Goal: Task Accomplishment & Management: Complete application form

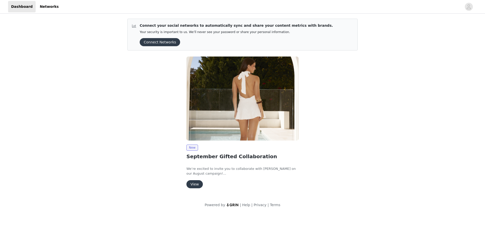
click at [195, 109] on img at bounding box center [242, 99] width 112 height 84
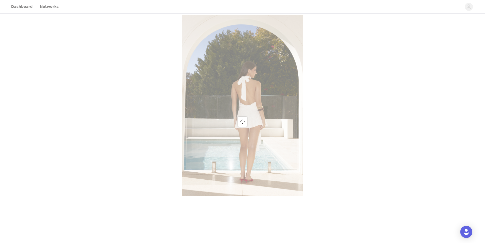
scroll to position [140, 0]
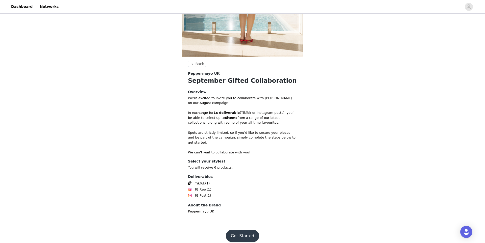
click at [231, 235] on button "Get Started" at bounding box center [243, 236] width 34 height 12
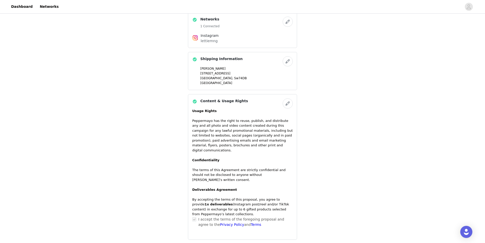
scroll to position [413, 0]
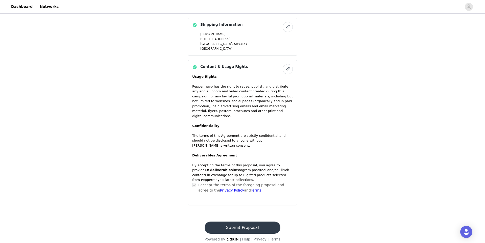
click at [211, 222] on button "Submit Proposal" at bounding box center [243, 228] width 76 height 12
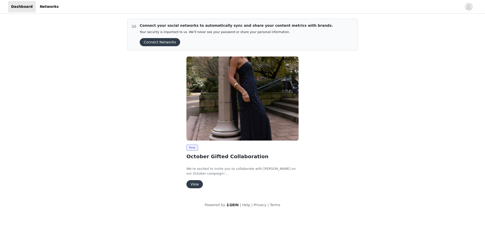
click at [220, 81] on img at bounding box center [242, 99] width 112 height 84
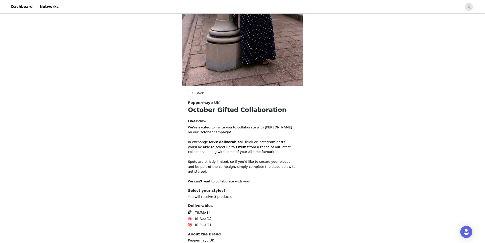
scroll to position [140, 0]
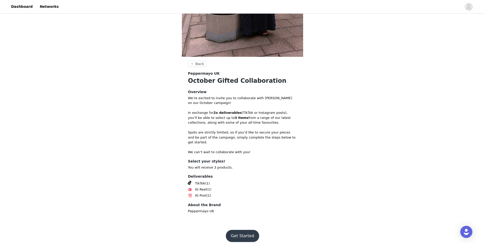
click at [230, 230] on button "Get Started" at bounding box center [243, 236] width 34 height 12
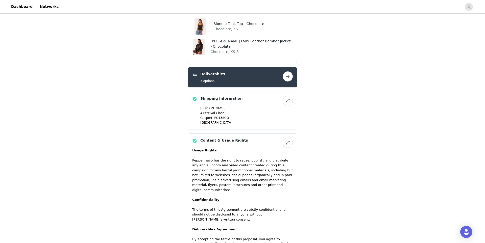
scroll to position [233, 0]
click at [288, 78] on button "button" at bounding box center [288, 76] width 10 height 10
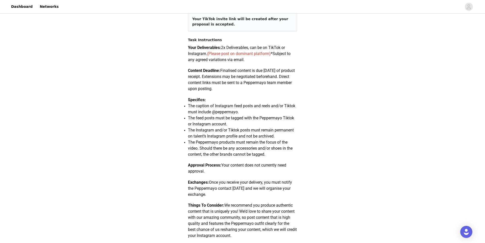
scroll to position [249, 0]
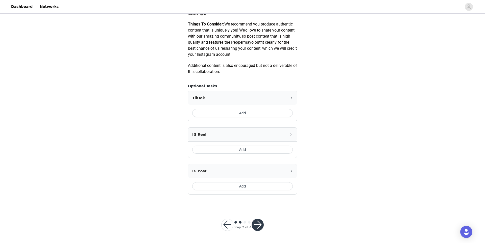
click at [230, 113] on button "Add" at bounding box center [242, 113] width 101 height 8
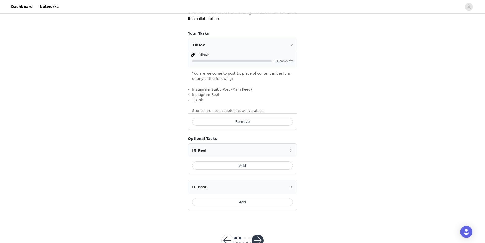
scroll to position [318, 0]
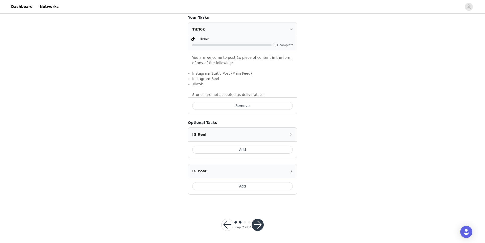
click at [220, 187] on button "Add" at bounding box center [242, 186] width 101 height 8
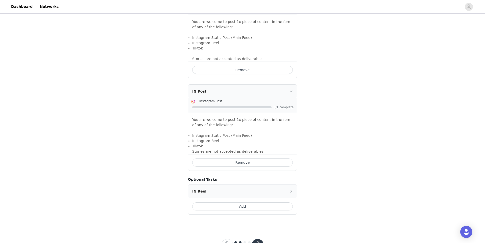
scroll to position [374, 0]
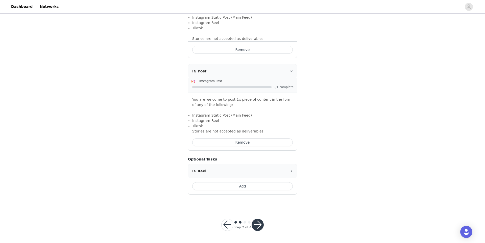
click at [257, 225] on button "button" at bounding box center [258, 225] width 12 height 12
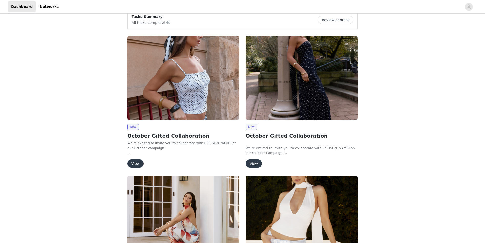
scroll to position [8, 0]
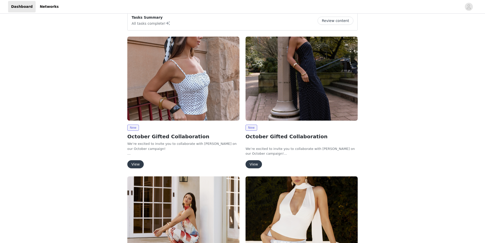
click at [146, 104] on img at bounding box center [183, 79] width 112 height 84
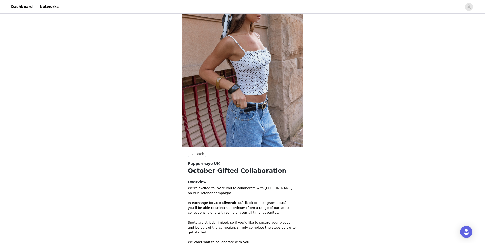
scroll to position [140, 0]
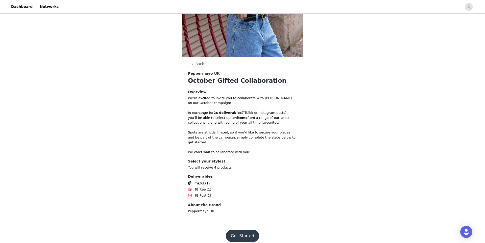
click at [230, 230] on button "Get Started" at bounding box center [243, 236] width 34 height 12
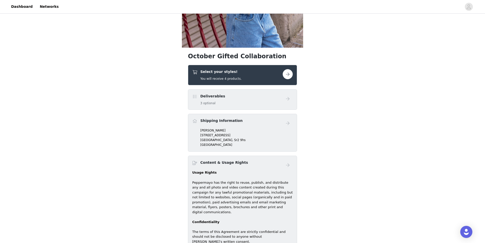
scroll to position [140, 0]
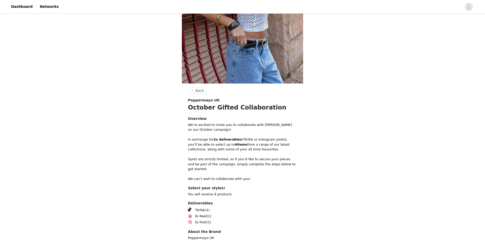
scroll to position [140, 0]
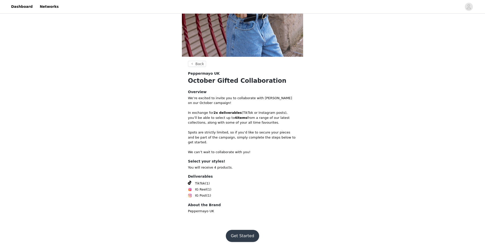
click at [237, 232] on button "Get Started" at bounding box center [243, 236] width 34 height 12
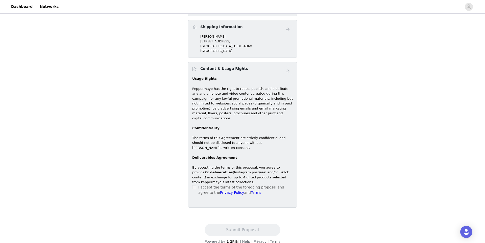
scroll to position [245, 0]
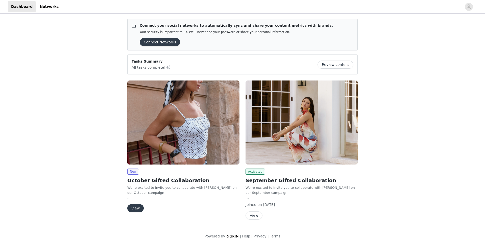
click at [160, 117] on img at bounding box center [183, 123] width 112 height 84
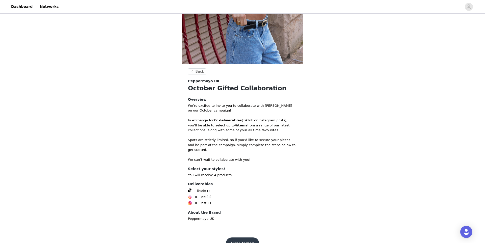
scroll to position [140, 0]
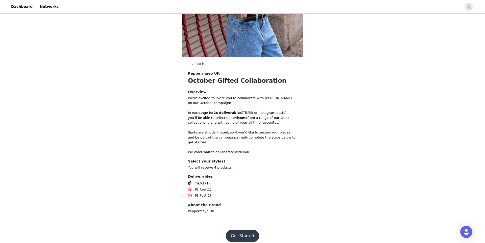
click at [234, 230] on button "Get Started" at bounding box center [243, 236] width 34 height 12
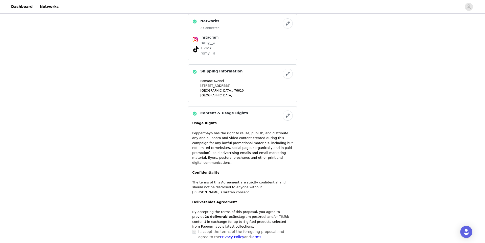
scroll to position [383, 0]
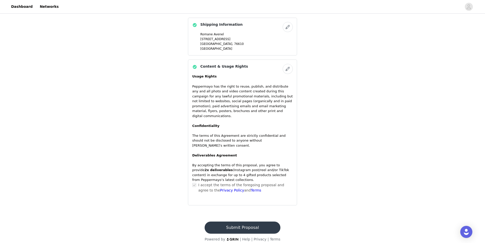
click at [227, 222] on button "Submit Proposal" at bounding box center [243, 228] width 76 height 12
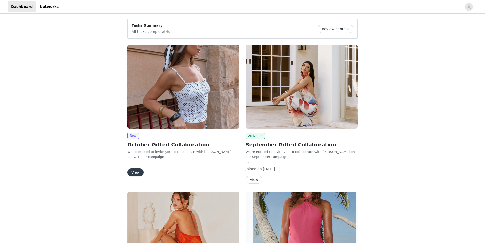
click at [230, 116] on img at bounding box center [183, 87] width 112 height 84
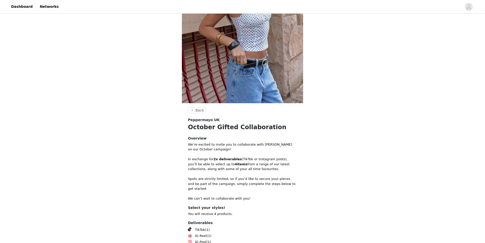
scroll to position [140, 0]
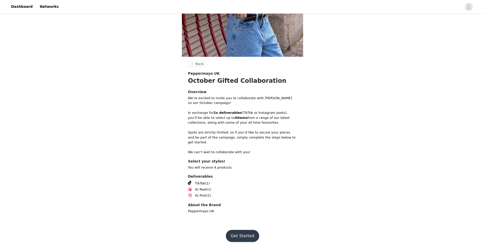
click at [234, 230] on button "Get Started" at bounding box center [243, 236] width 34 height 12
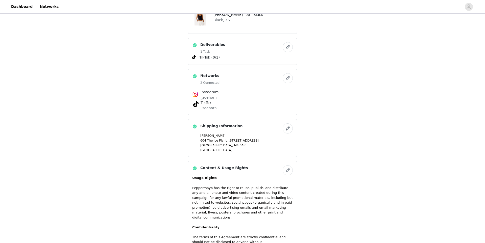
scroll to position [383, 0]
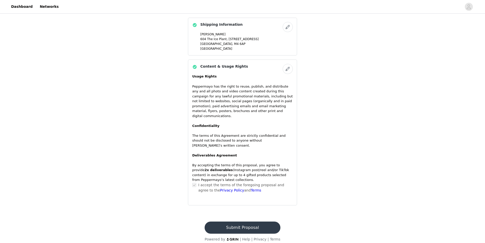
click at [234, 228] on button "Submit Proposal" at bounding box center [243, 228] width 76 height 12
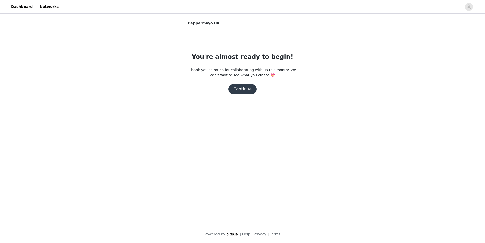
scroll to position [0, 0]
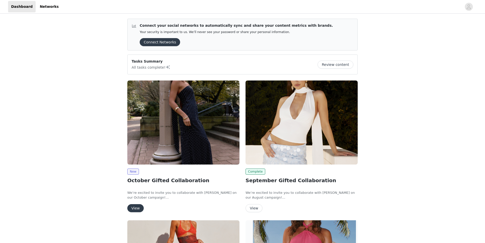
click at [187, 97] on img at bounding box center [183, 123] width 112 height 84
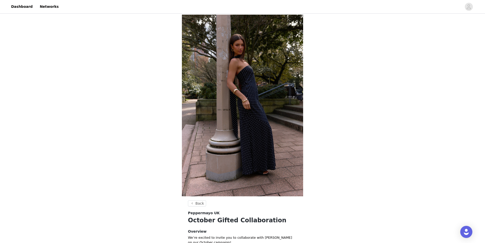
scroll to position [140, 0]
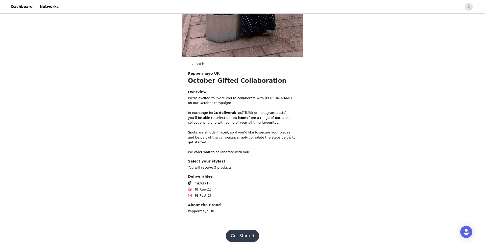
click at [231, 230] on button "Get Started" at bounding box center [243, 236] width 34 height 12
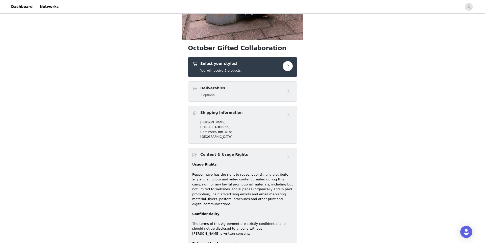
scroll to position [245, 0]
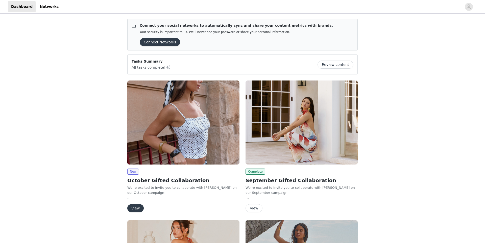
click at [176, 112] on img at bounding box center [183, 123] width 112 height 84
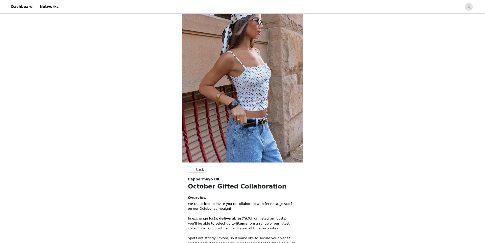
scroll to position [140, 0]
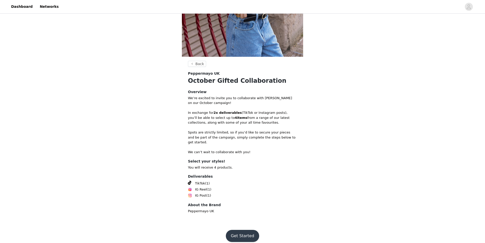
click at [230, 230] on button "Get Started" at bounding box center [243, 236] width 34 height 12
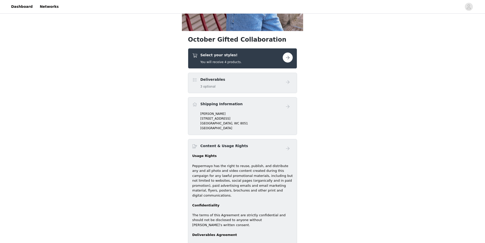
scroll to position [245, 0]
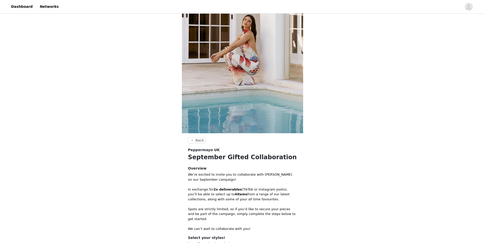
scroll to position [140, 0]
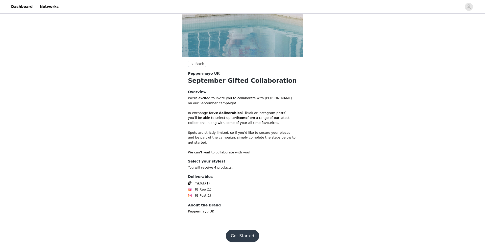
click at [236, 234] on button "Get Started" at bounding box center [243, 236] width 34 height 12
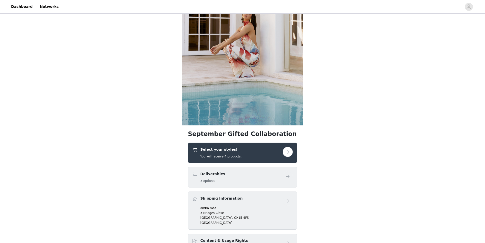
scroll to position [245, 0]
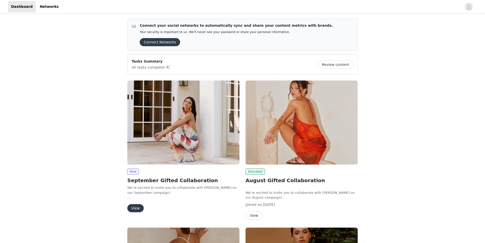
click at [151, 109] on img at bounding box center [183, 123] width 112 height 84
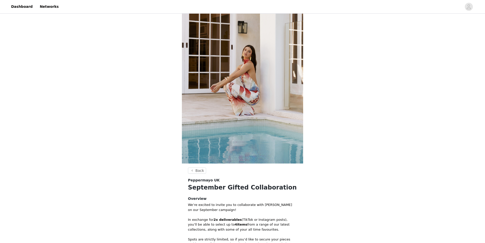
scroll to position [140, 0]
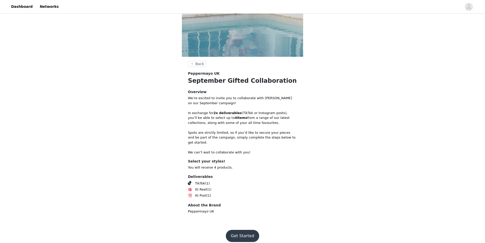
click at [236, 230] on button "Get Started" at bounding box center [243, 236] width 34 height 12
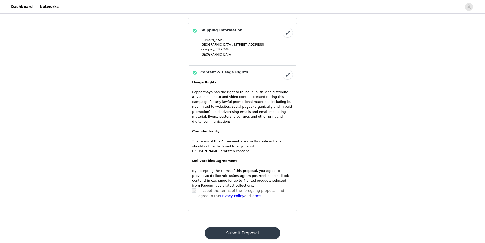
scroll to position [389, 0]
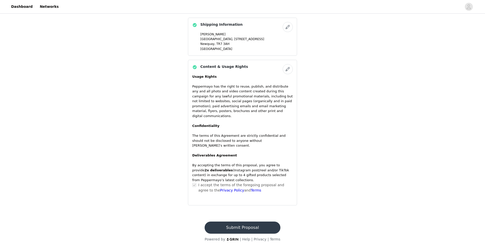
click at [236, 229] on footer "Submit Proposal Powered by | Help | Privacy | Terms" at bounding box center [243, 232] width 88 height 33
click at [236, 224] on button "Submit Proposal" at bounding box center [243, 228] width 76 height 12
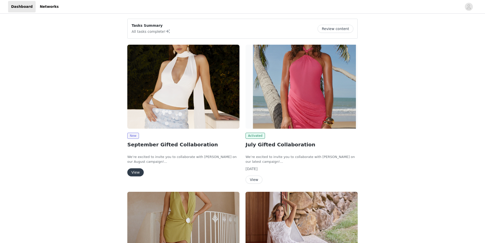
click at [159, 92] on img at bounding box center [183, 87] width 112 height 84
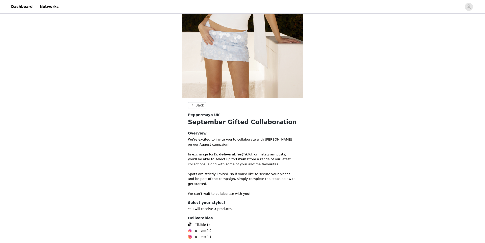
scroll to position [140, 0]
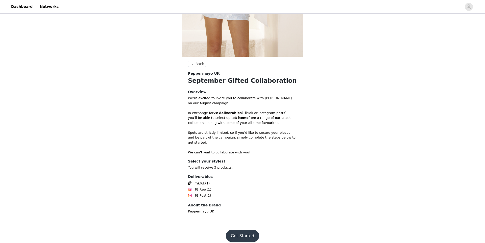
click at [236, 235] on button "Get Started" at bounding box center [243, 236] width 34 height 12
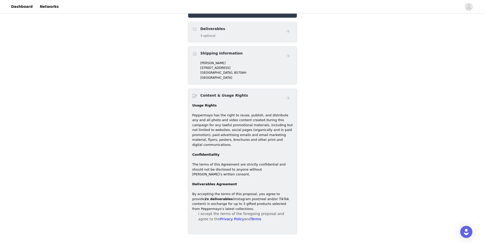
scroll to position [245, 0]
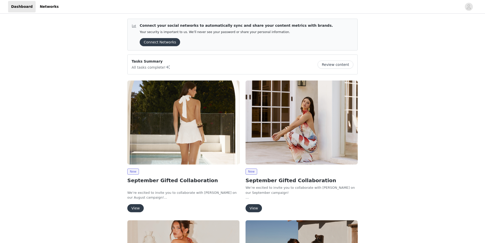
click at [138, 115] on img at bounding box center [183, 123] width 112 height 84
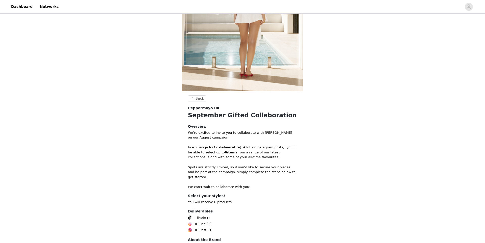
scroll to position [140, 0]
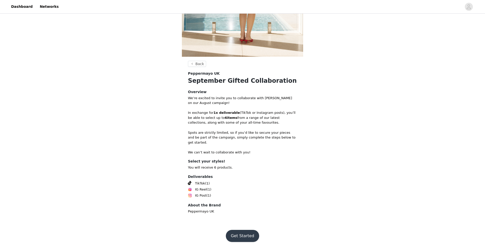
click at [241, 224] on footer "Get Started" at bounding box center [243, 236] width 66 height 24
click at [241, 230] on button "Get Started" at bounding box center [243, 236] width 34 height 12
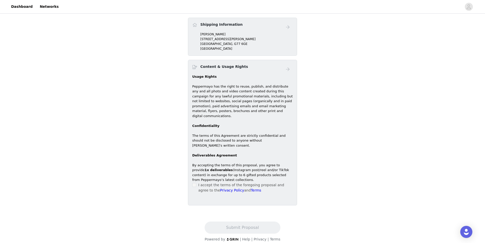
scroll to position [140, 0]
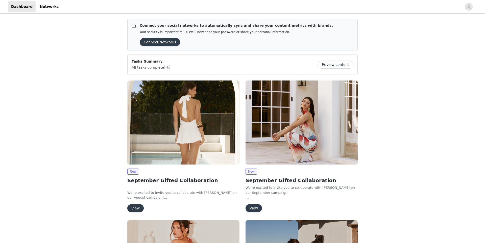
click at [316, 87] on img at bounding box center [302, 123] width 112 height 84
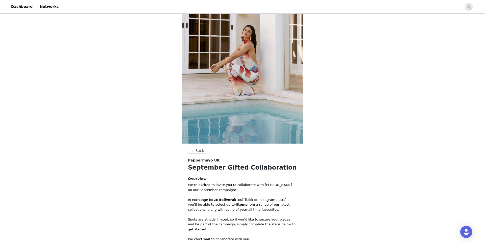
scroll to position [140, 0]
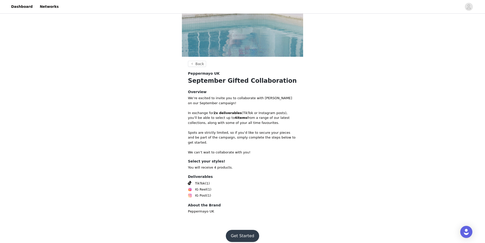
click at [242, 230] on button "Get Started" at bounding box center [243, 236] width 34 height 12
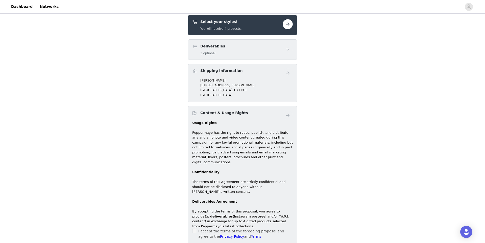
scroll to position [178, 0]
